Goal: Task Accomplishment & Management: Use online tool/utility

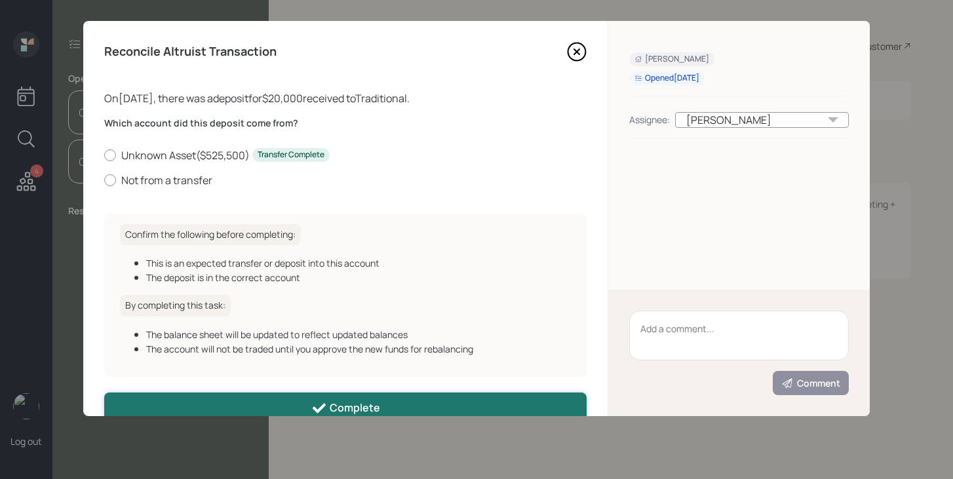
click at [361, 408] on div "Complete" at bounding box center [345, 409] width 69 height 16
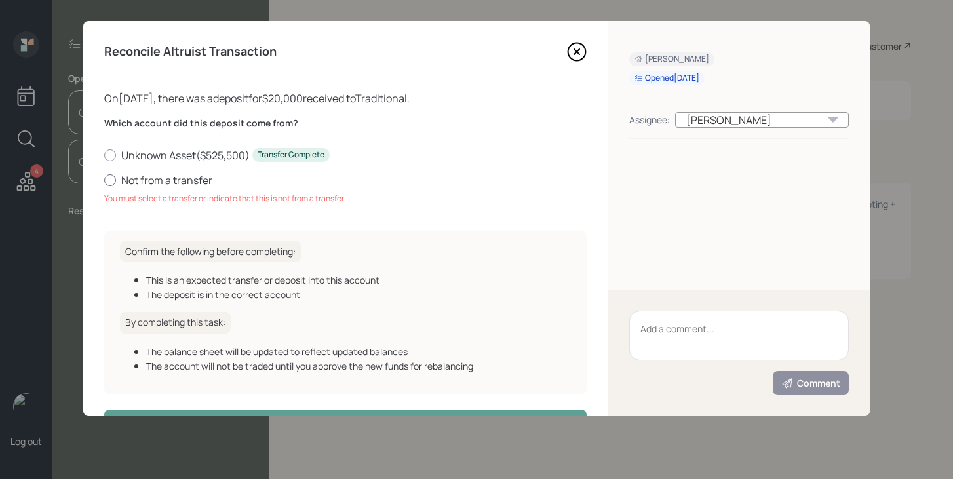
click at [125, 182] on label "Not from a transfer" at bounding box center [345, 180] width 482 height 14
click at [104, 180] on input "Not from a transfer" at bounding box center [104, 180] width 1 height 1
radio input "true"
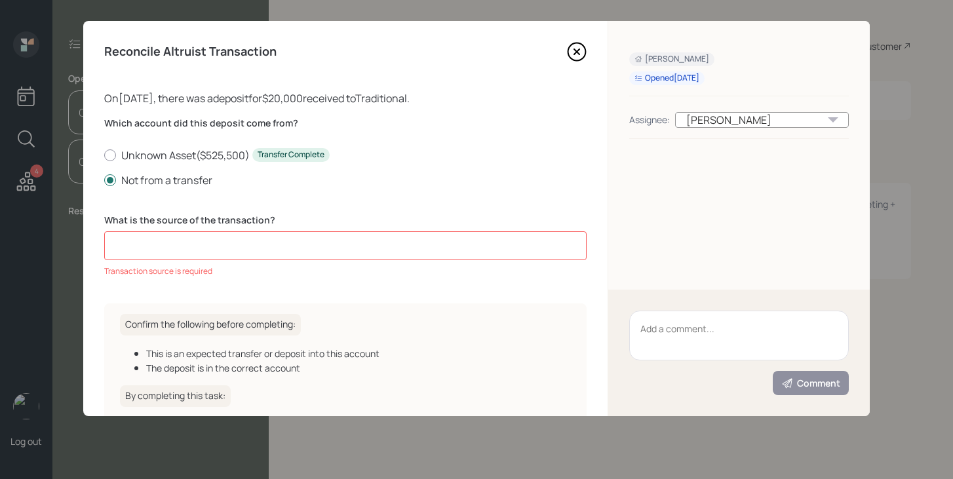
click at [184, 248] on input at bounding box center [345, 245] width 482 height 29
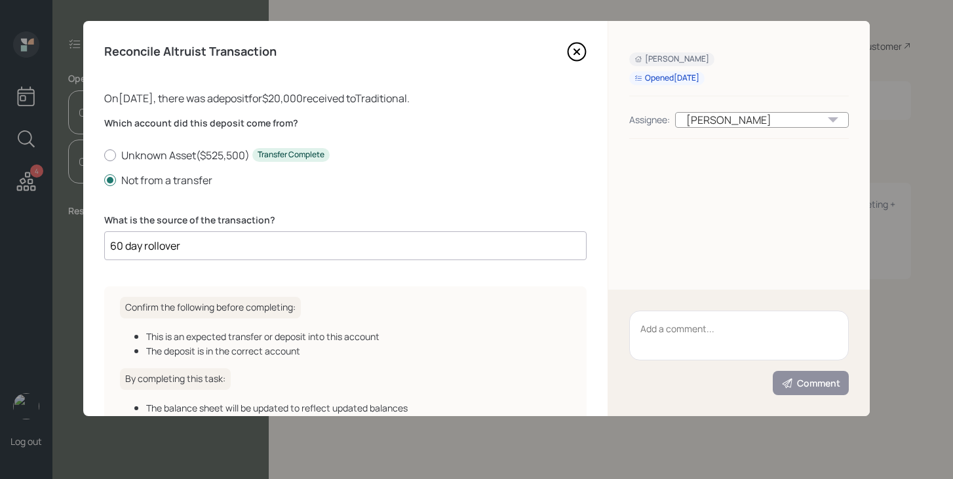
scroll to position [101, 0]
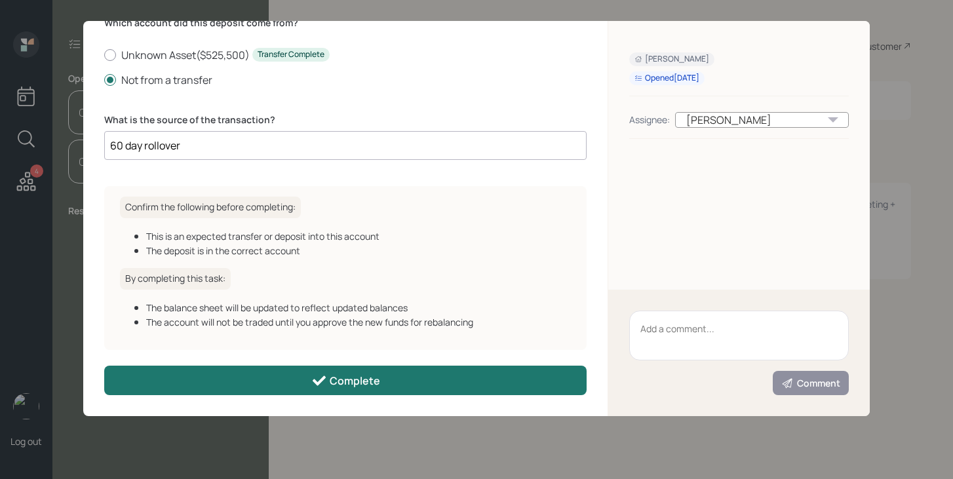
type input "60 day rollover"
click at [336, 377] on div "Complete" at bounding box center [345, 381] width 69 height 16
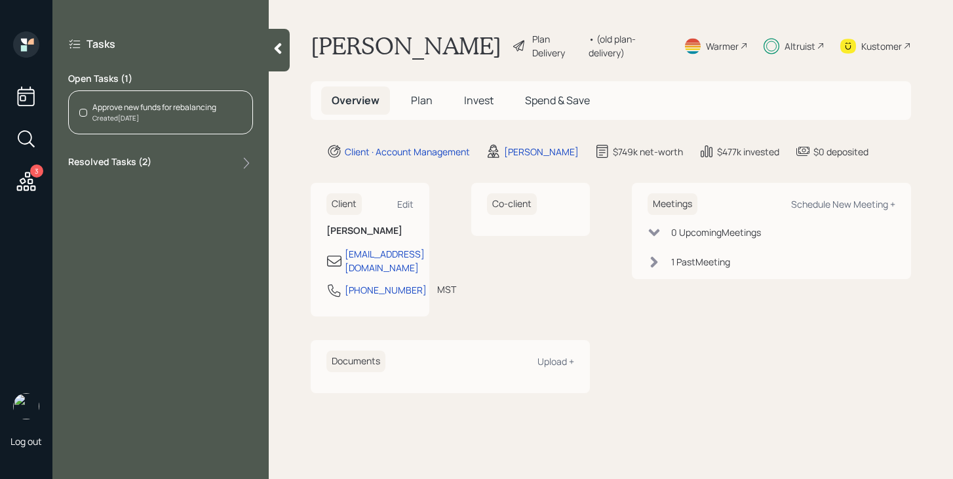
click at [139, 113] on div "Approve new funds for rebalancing" at bounding box center [154, 108] width 124 height 12
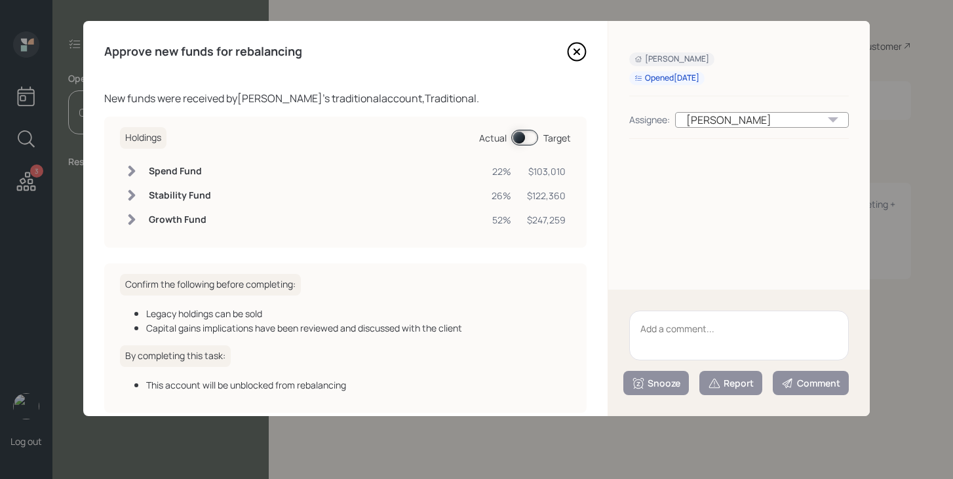
scroll to position [63, 0]
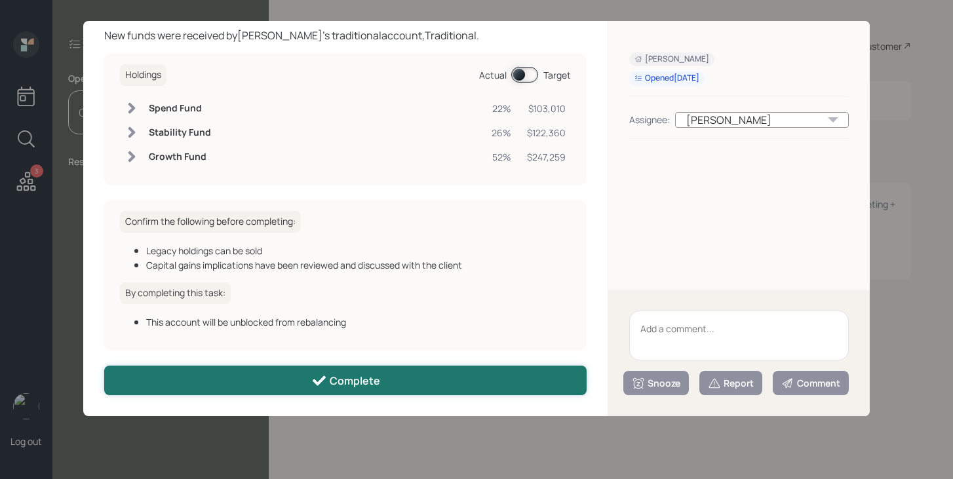
click at [409, 372] on button "Complete" at bounding box center [345, 380] width 482 height 29
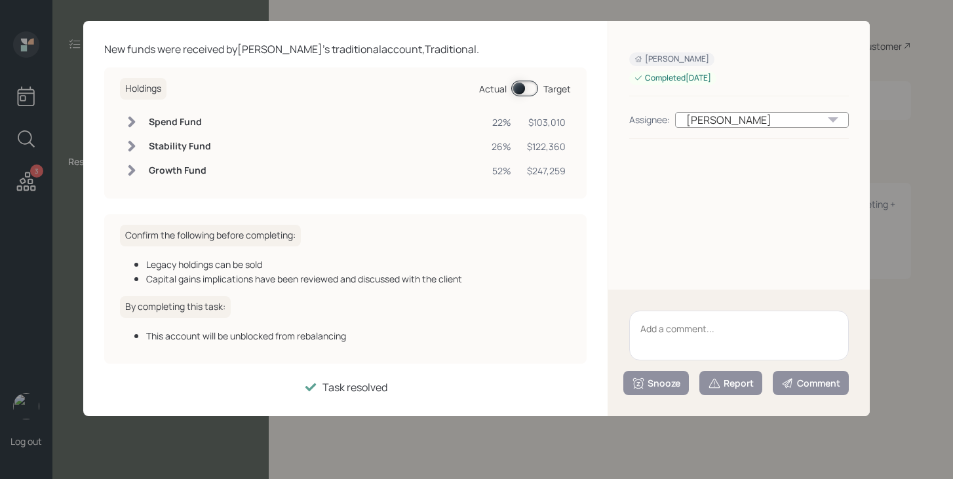
scroll to position [0, 0]
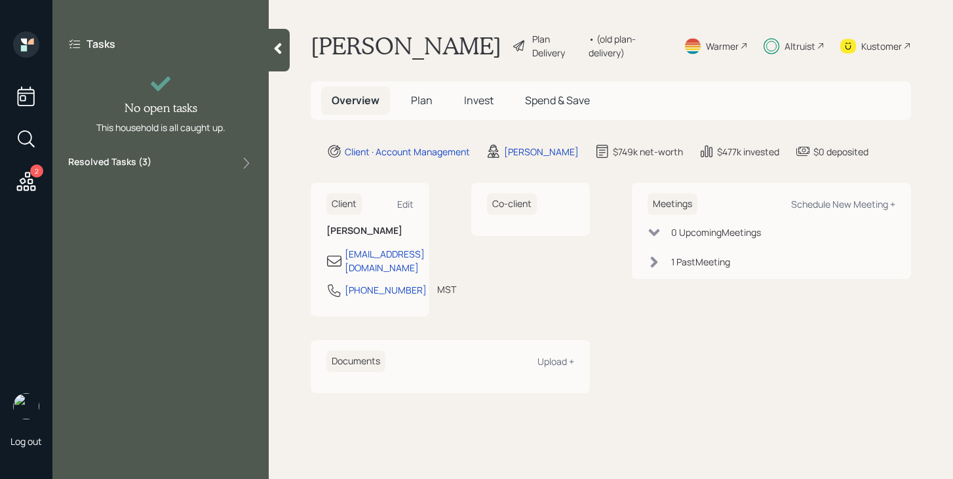
click at [30, 181] on icon at bounding box center [26, 182] width 24 height 24
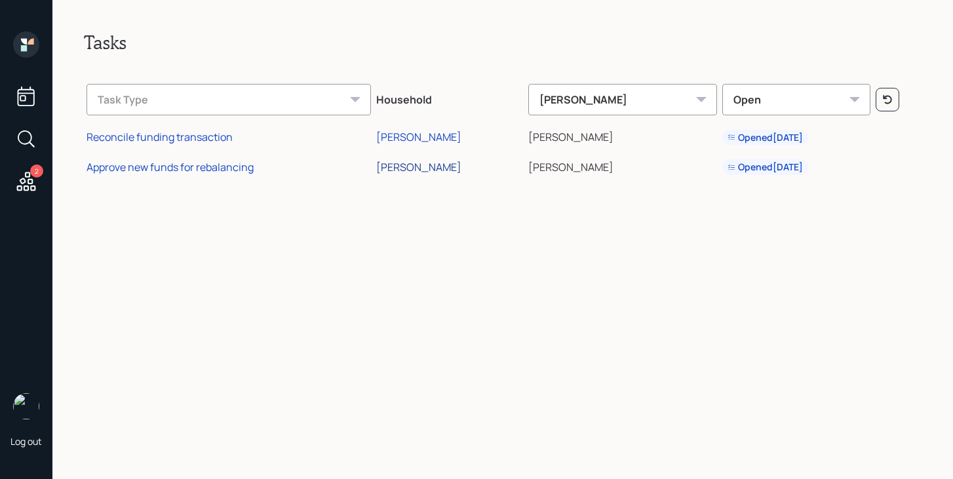
click at [444, 170] on div "[PERSON_NAME]" at bounding box center [418, 167] width 85 height 14
